Goal: Transaction & Acquisition: Book appointment/travel/reservation

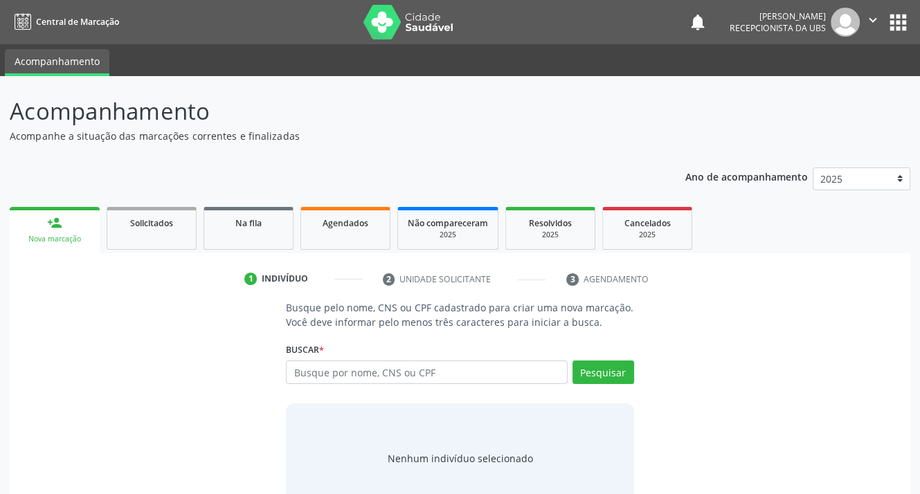
click at [447, 372] on input "text" at bounding box center [426, 373] width 281 height 24
type input "898003448762557"
click at [587, 368] on button "Pesquisar" at bounding box center [604, 373] width 62 height 24
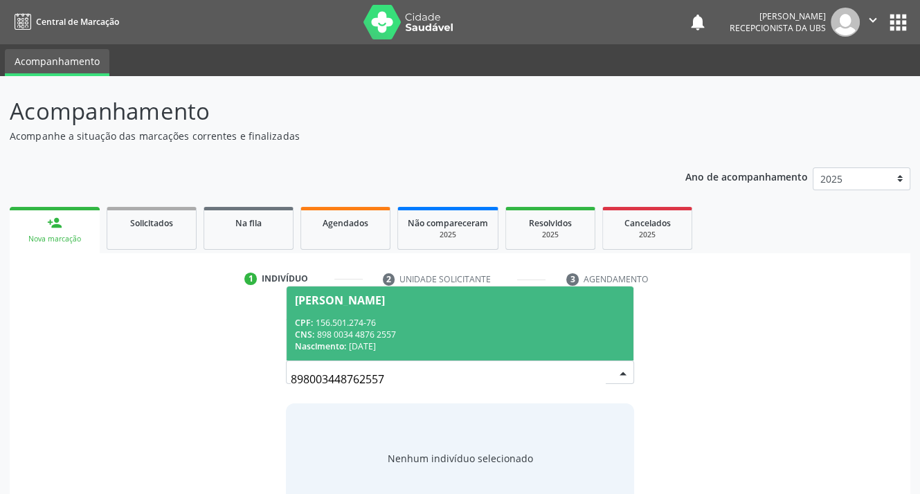
click at [355, 317] on div "CPF: 156.501.274-76" at bounding box center [460, 323] width 330 height 12
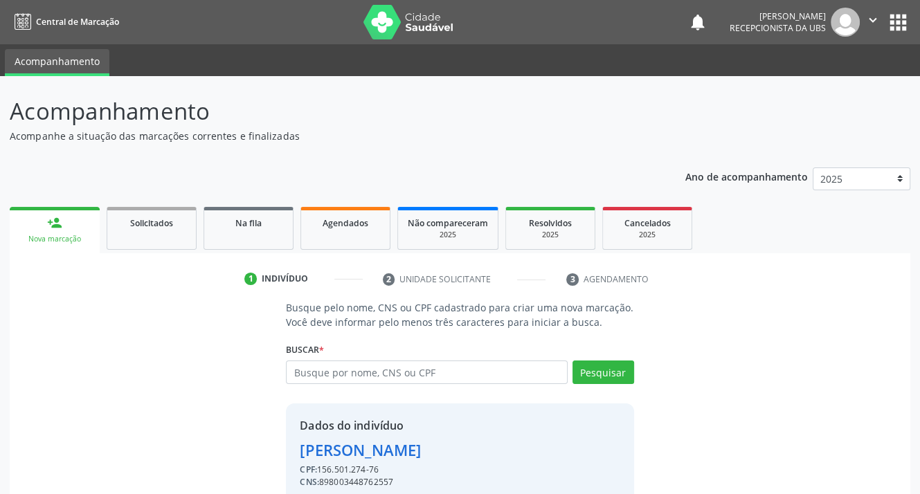
scroll to position [60, 0]
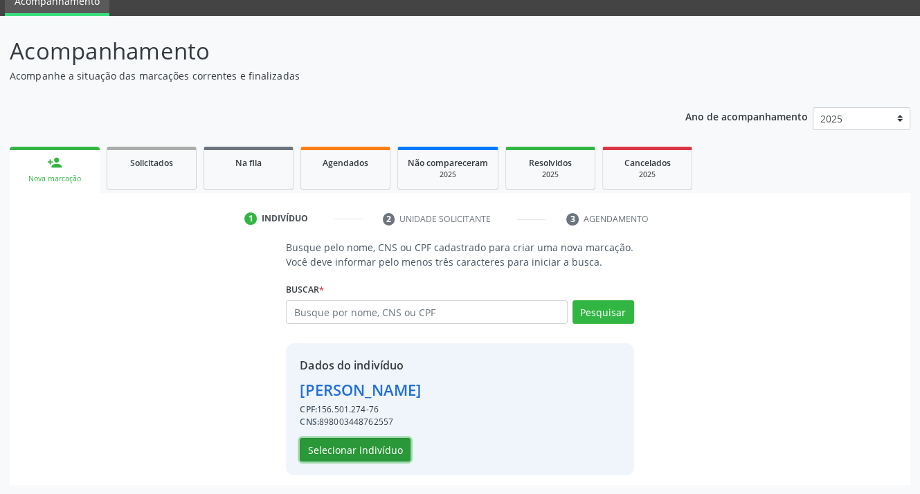
click at [346, 445] on button "Selecionar indivíduo" at bounding box center [355, 450] width 111 height 24
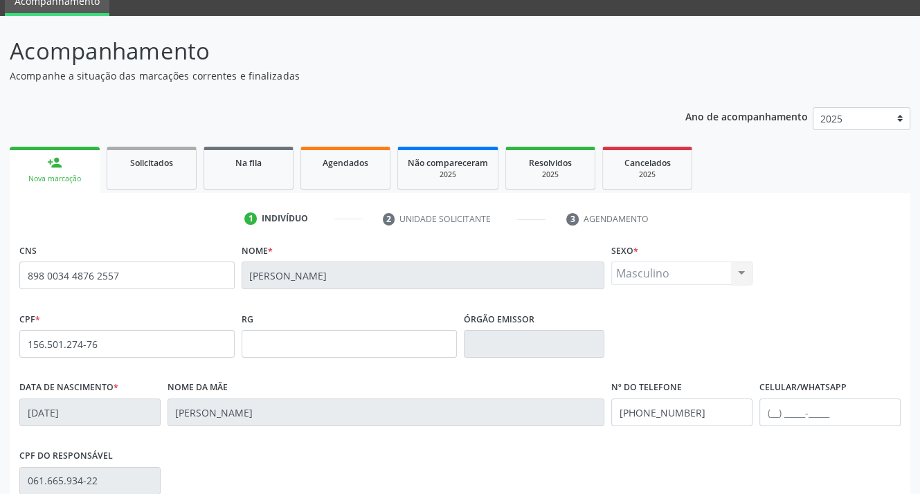
scroll to position [256, 0]
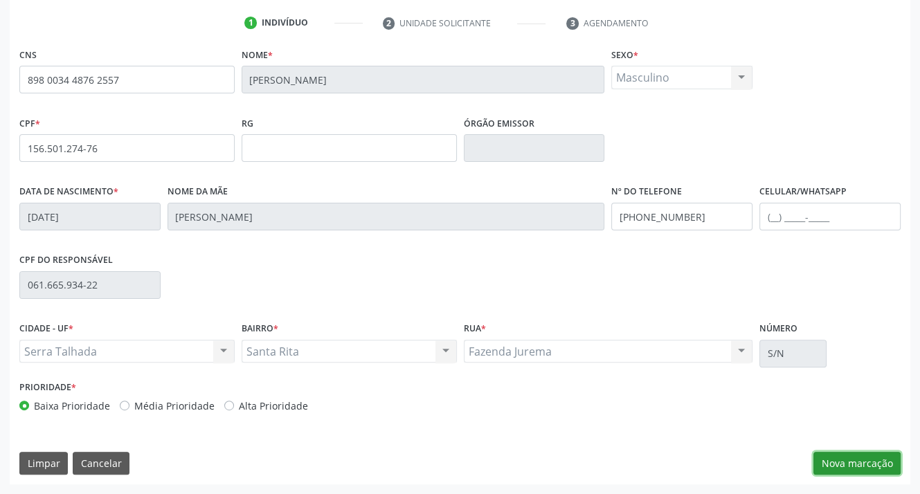
click at [846, 465] on button "Nova marcação" at bounding box center [857, 464] width 87 height 24
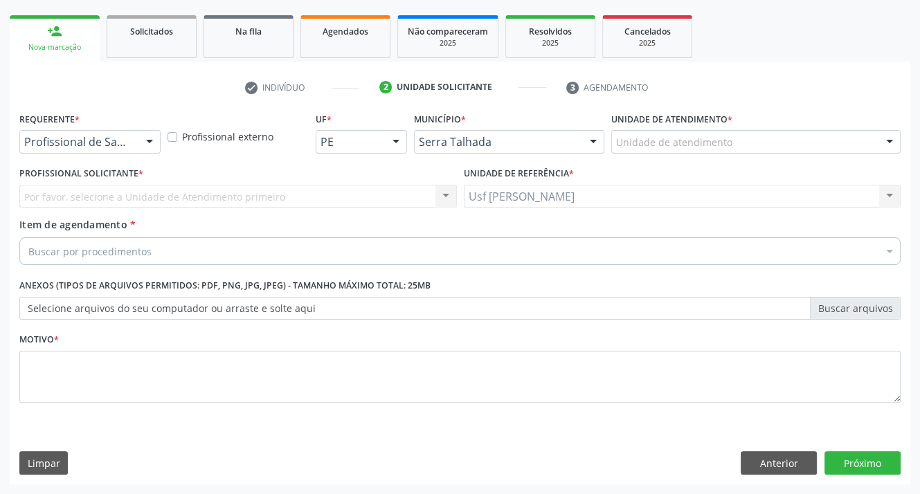
scroll to position [191, 0]
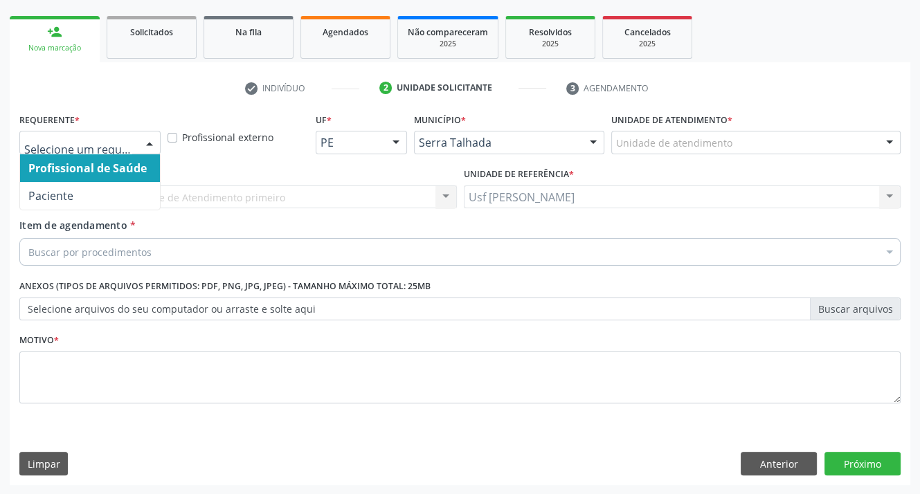
click at [148, 142] on div at bounding box center [149, 144] width 21 height 24
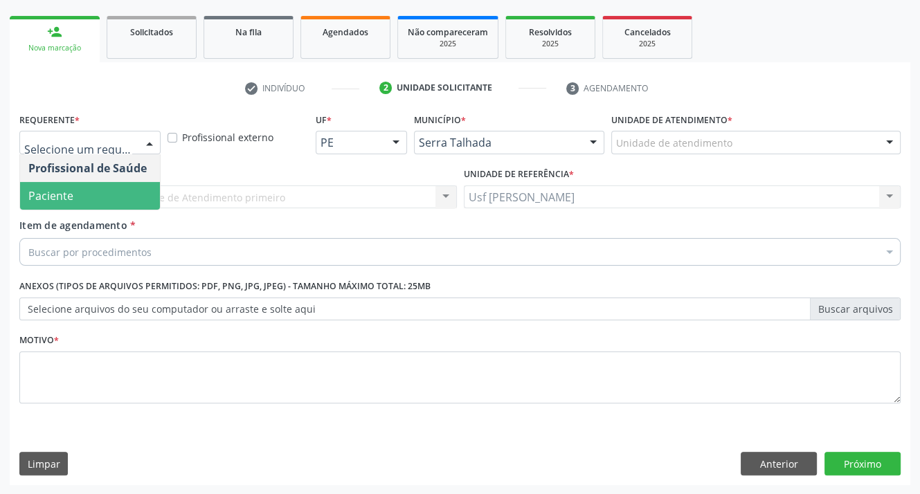
click at [134, 189] on span "Paciente" at bounding box center [90, 196] width 140 height 28
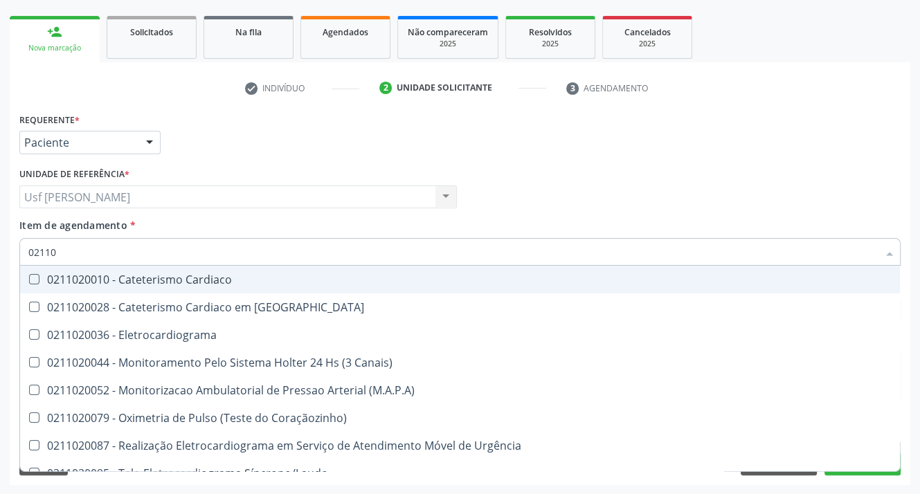
type input "021102"
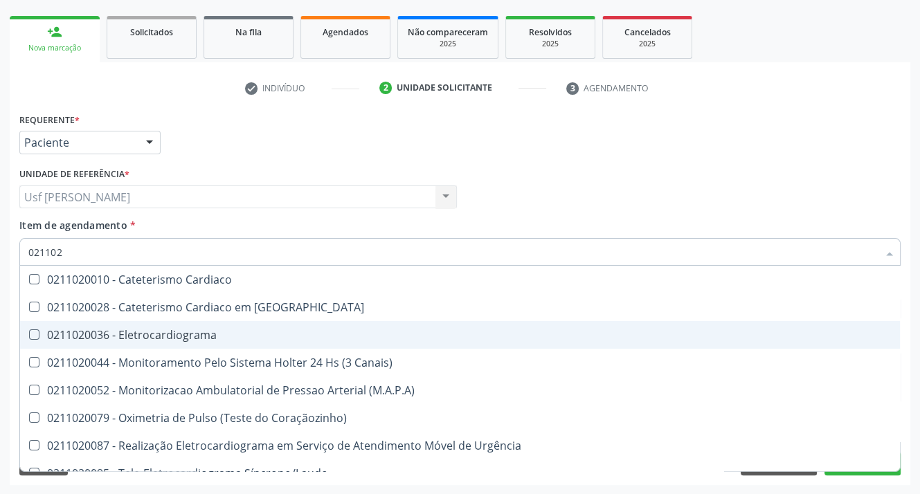
click at [39, 332] on div "0211020036 - Eletrocardiograma" at bounding box center [460, 335] width 864 height 11
checkbox Eletrocardiograma "true"
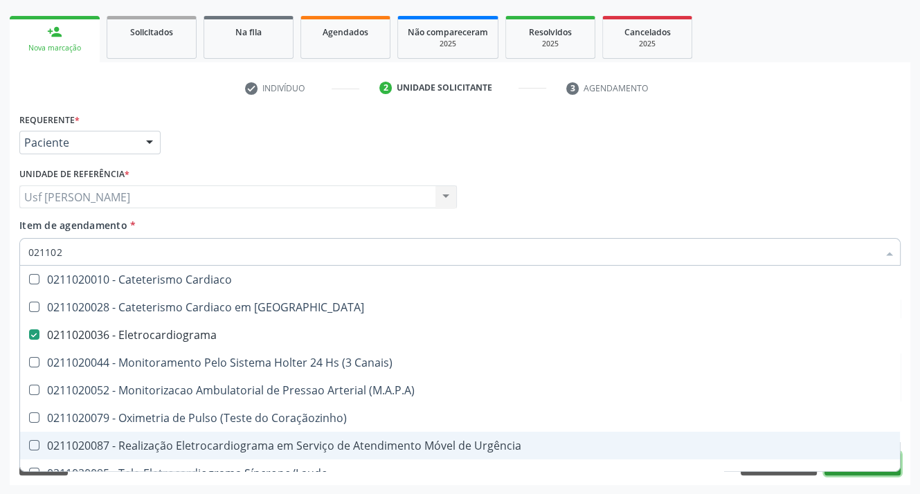
click at [873, 474] on button "Próximo" at bounding box center [863, 464] width 76 height 24
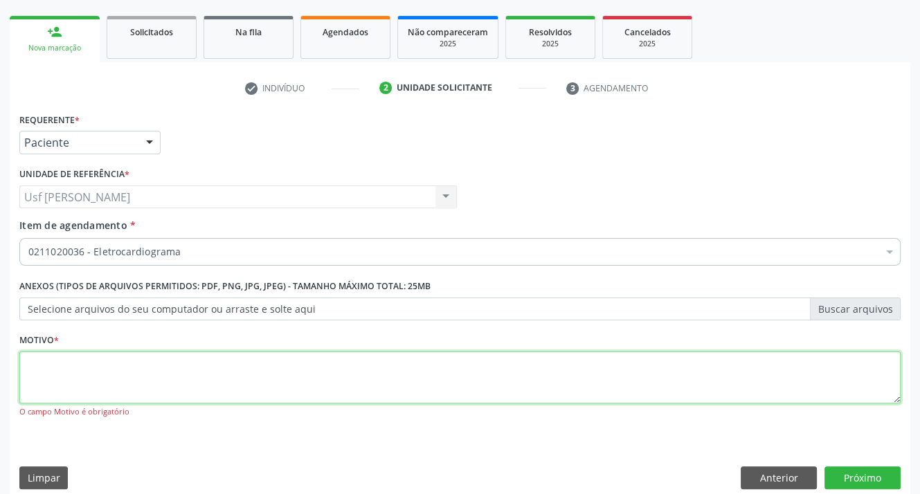
click at [61, 375] on textarea at bounding box center [460, 378] width 882 height 53
type textarea "."
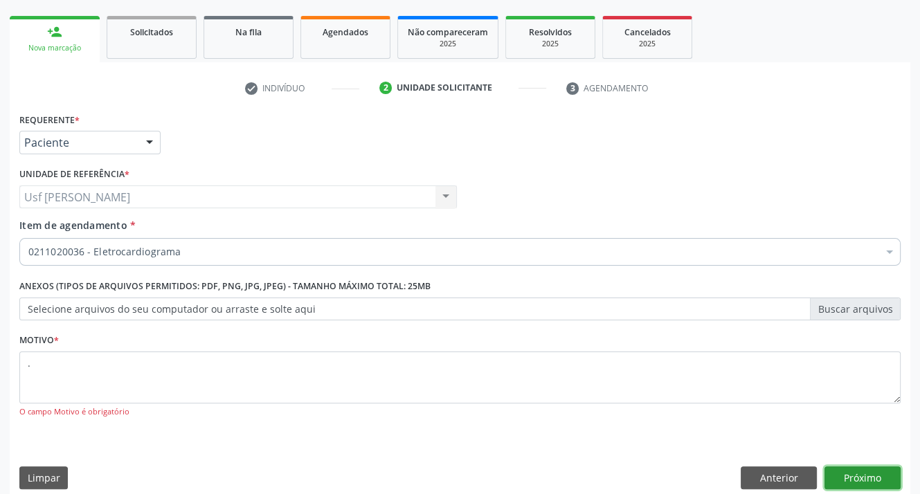
click at [869, 477] on button "Próximo" at bounding box center [863, 479] width 76 height 24
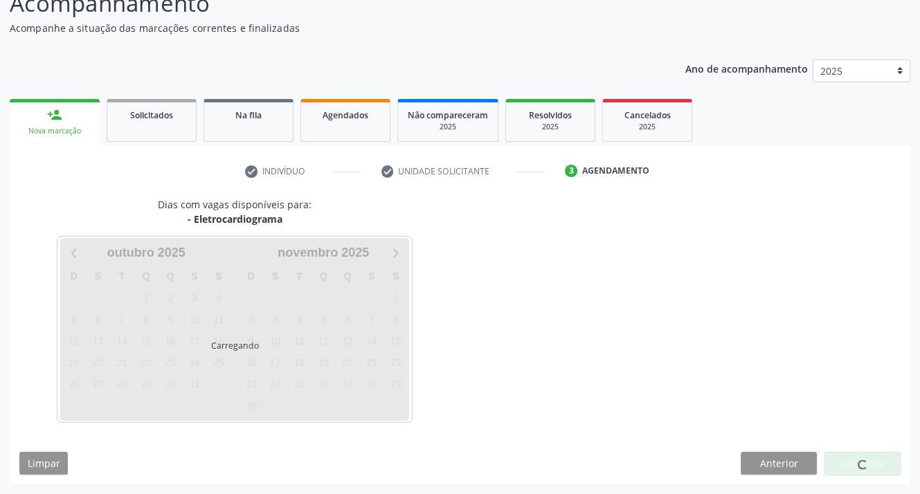
scroll to position [108, 0]
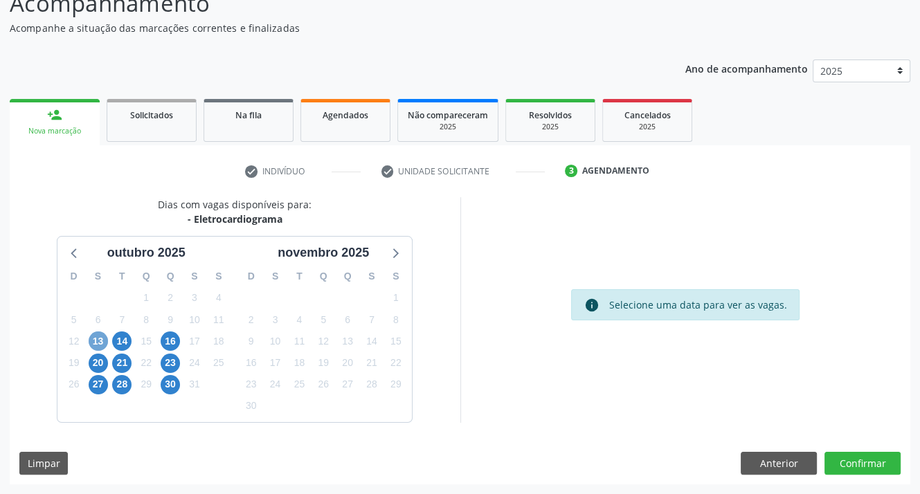
click at [98, 339] on span "13" at bounding box center [98, 341] width 19 height 19
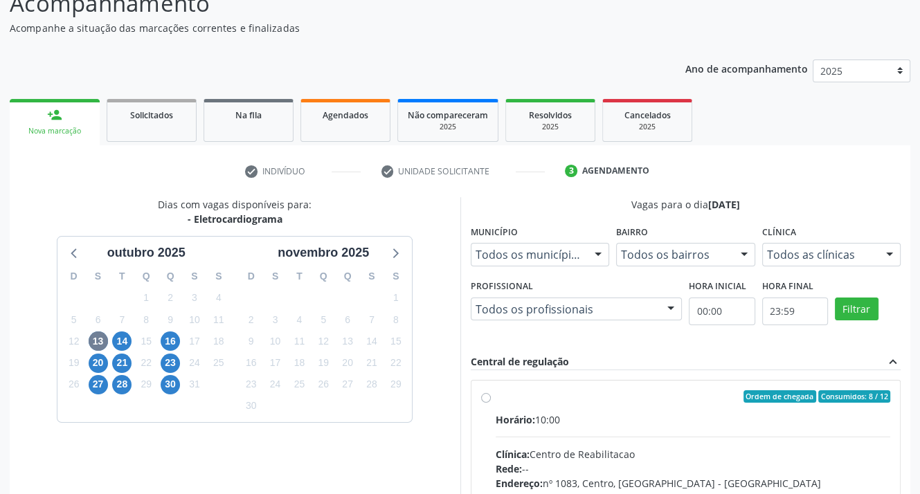
click at [496, 400] on label "Ordem de chegada Consumidos: 8 / 12 Horário: 10:00 Clínica: Centro de Reabilita…" at bounding box center [693, 497] width 395 height 213
click at [482, 400] on input "Ordem de chegada Consumidos: 8 / 12 Horário: 10:00 Clínica: Centro de Reabilita…" at bounding box center [486, 397] width 10 height 12
radio input "true"
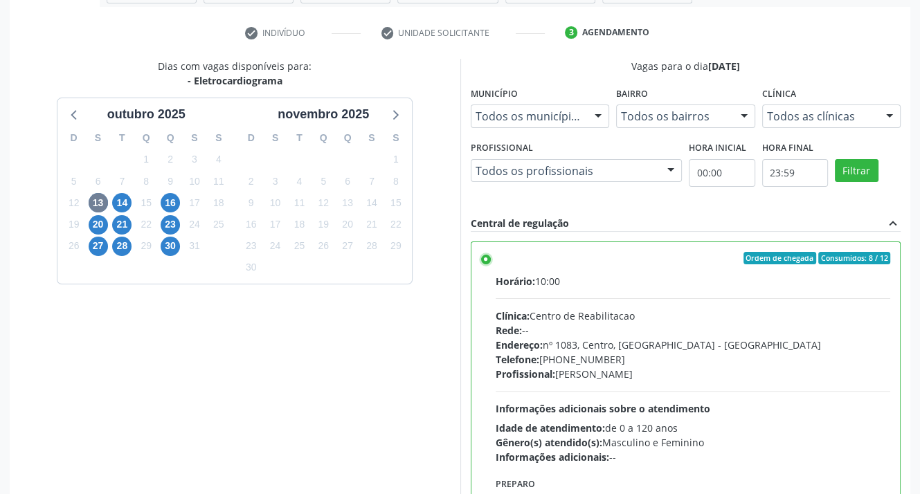
scroll to position [316, 0]
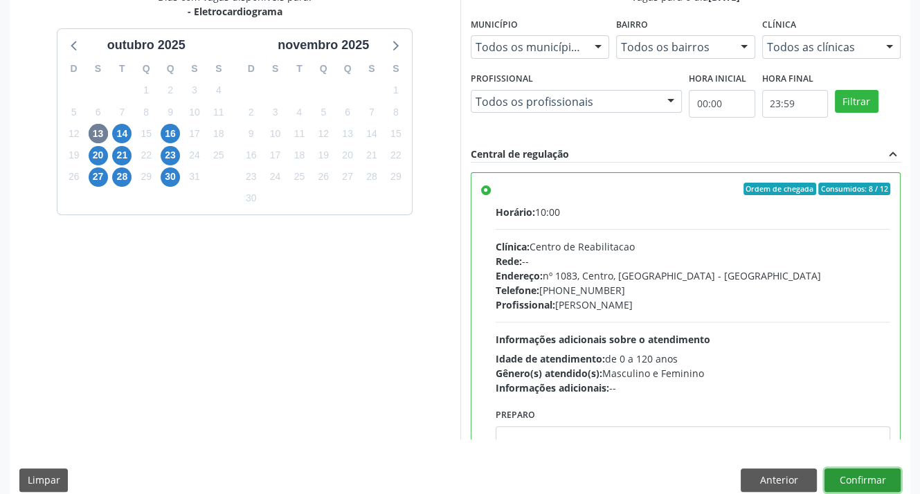
click at [848, 477] on button "Confirmar" at bounding box center [863, 481] width 76 height 24
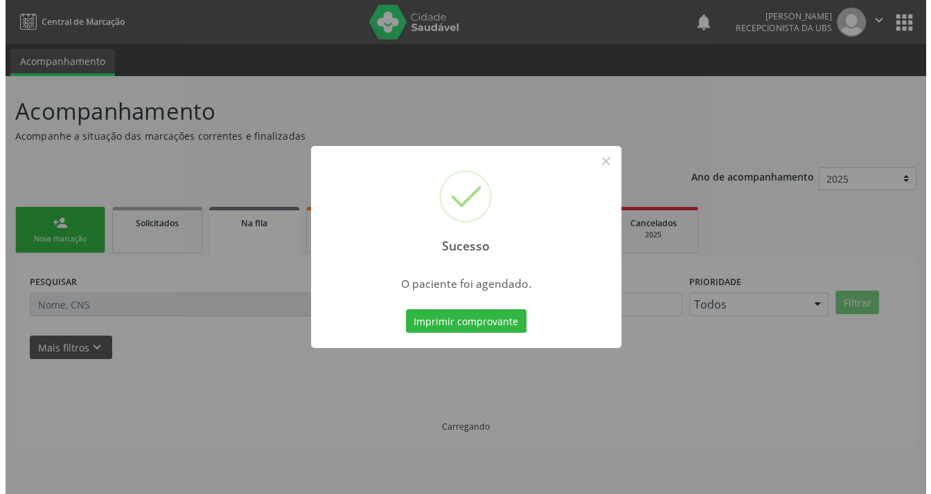
scroll to position [0, 0]
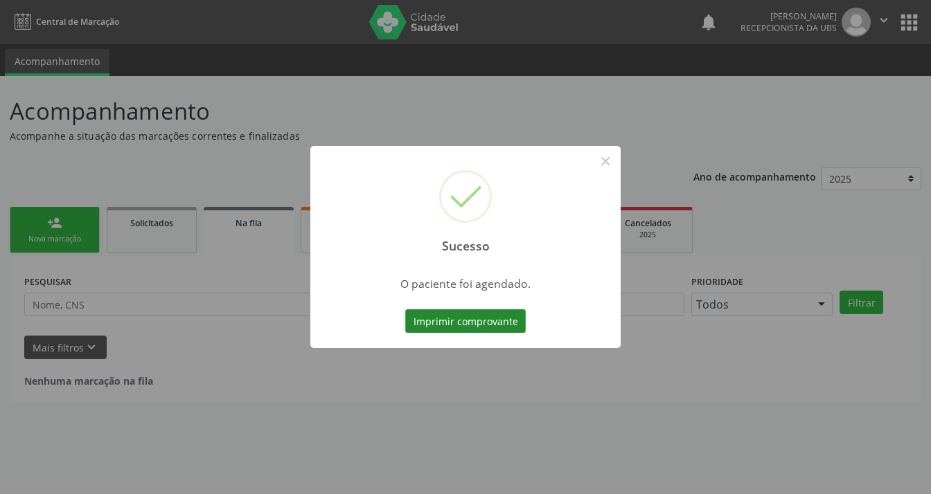
click at [485, 322] on button "Imprimir comprovante" at bounding box center [465, 322] width 120 height 24
